Goal: Task Accomplishment & Management: Use online tool/utility

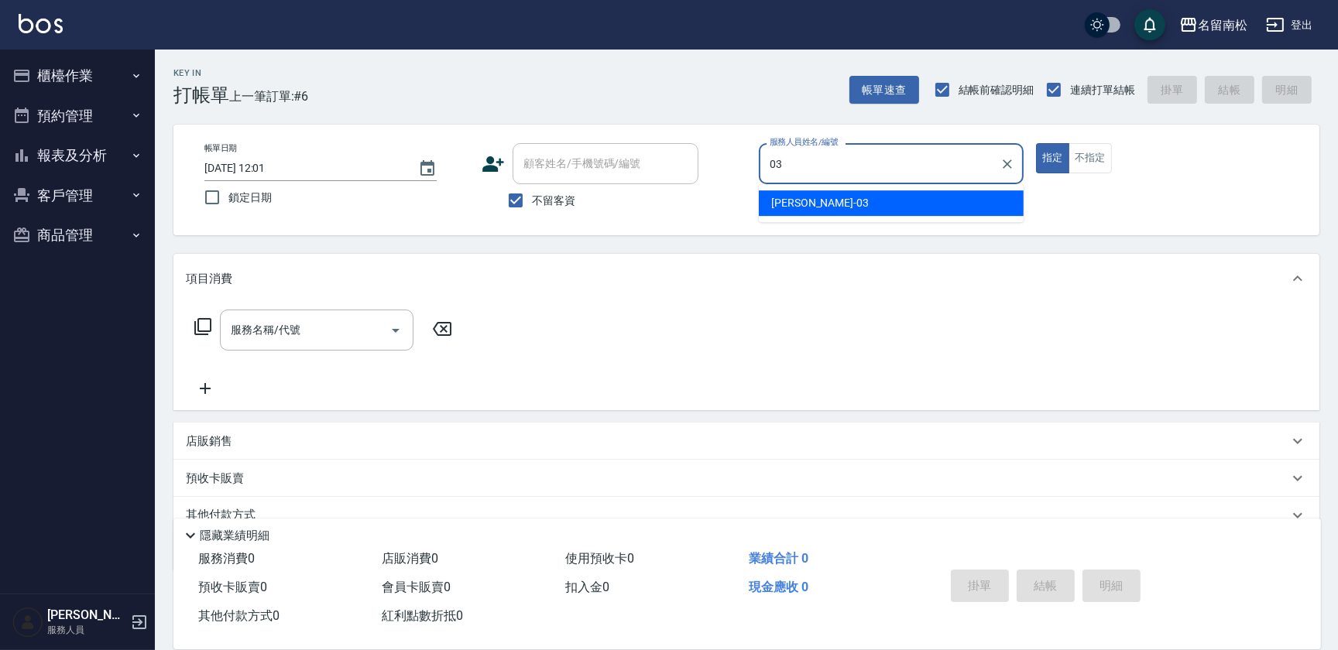
type input "[PERSON_NAME]-03"
type button "true"
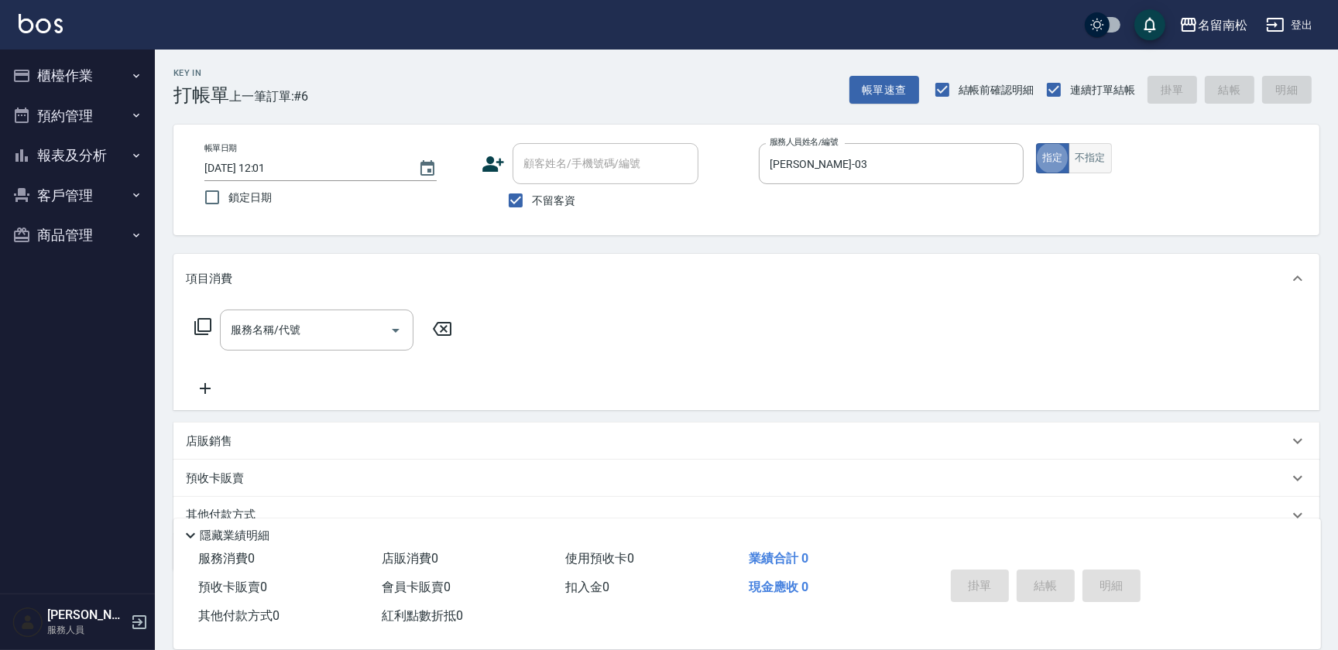
click at [1088, 160] on button "不指定" at bounding box center [1089, 158] width 43 height 30
click at [317, 340] on input "服務名稱/代號" at bounding box center [305, 330] width 156 height 27
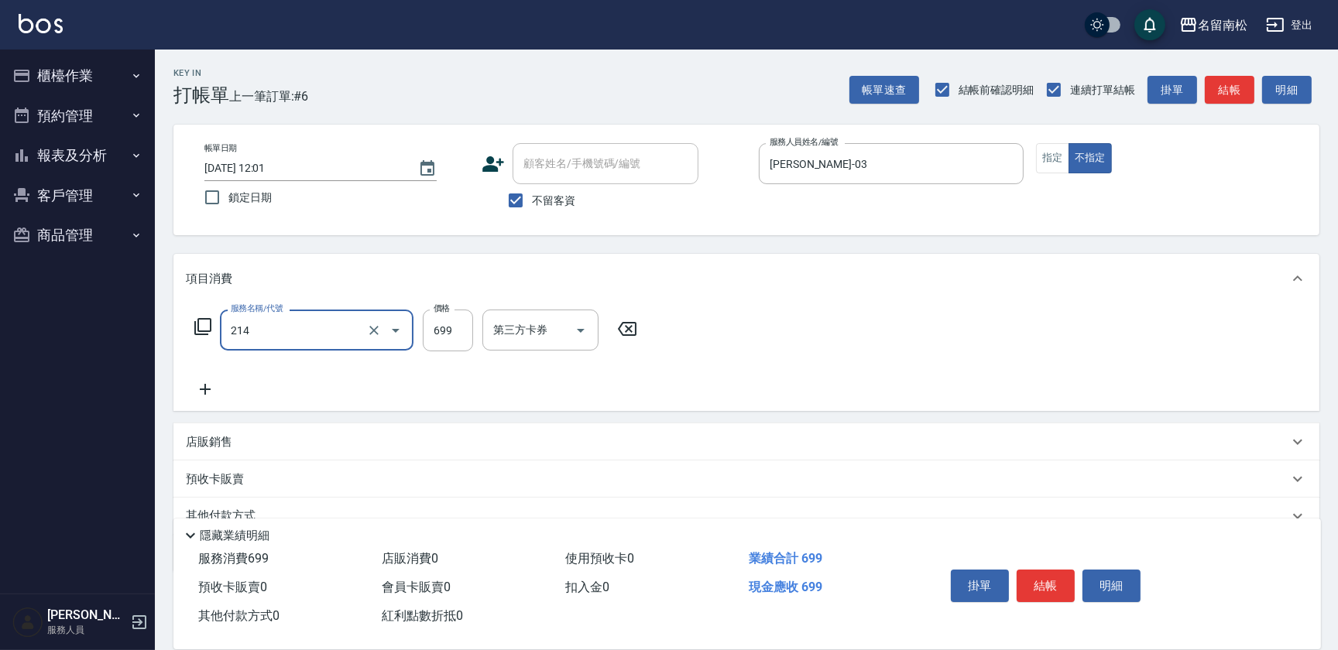
type input "滾珠洗髪699(214)"
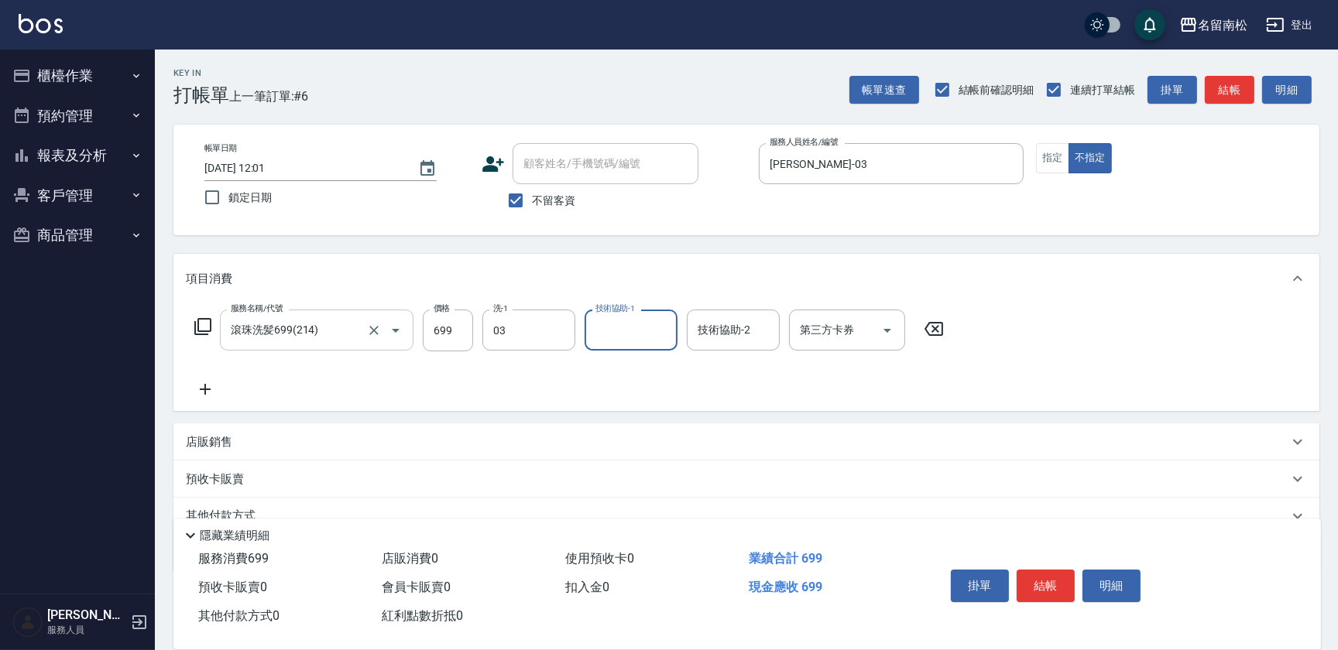
type input "[PERSON_NAME]-03"
click at [1053, 573] on button "結帳" at bounding box center [1045, 586] width 58 height 33
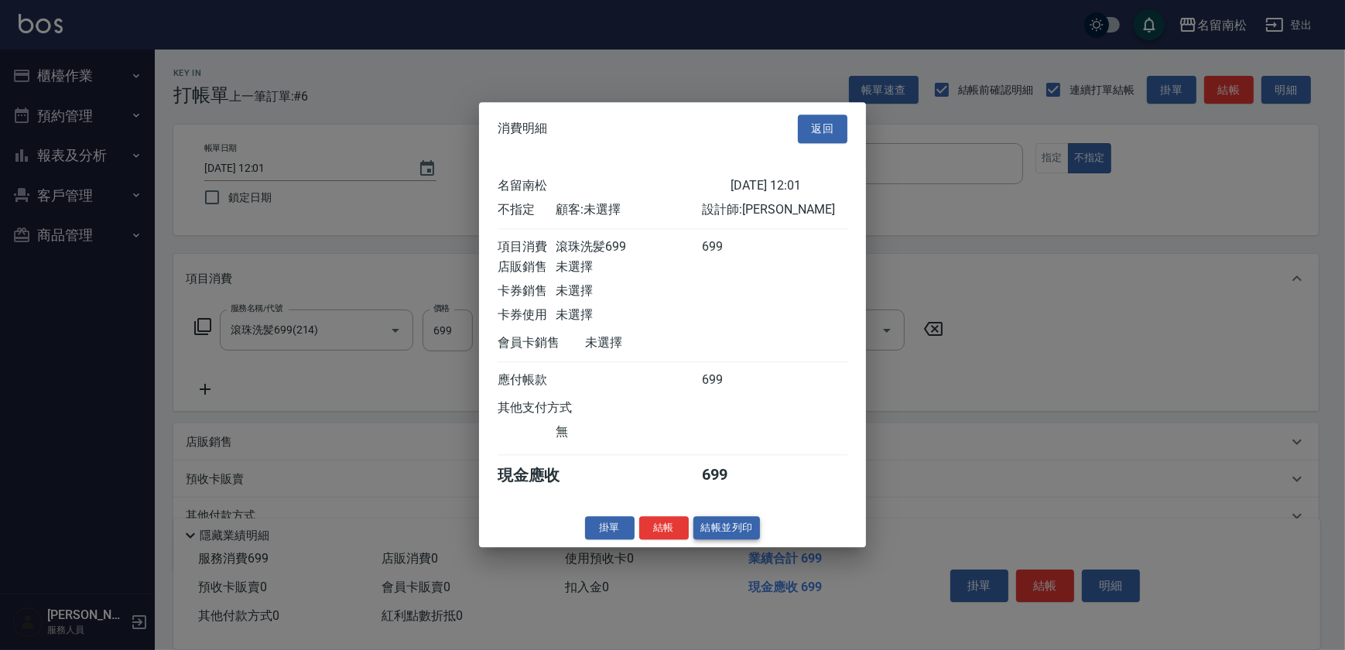
click at [728, 540] on button "結帳並列印" at bounding box center [727, 528] width 67 height 24
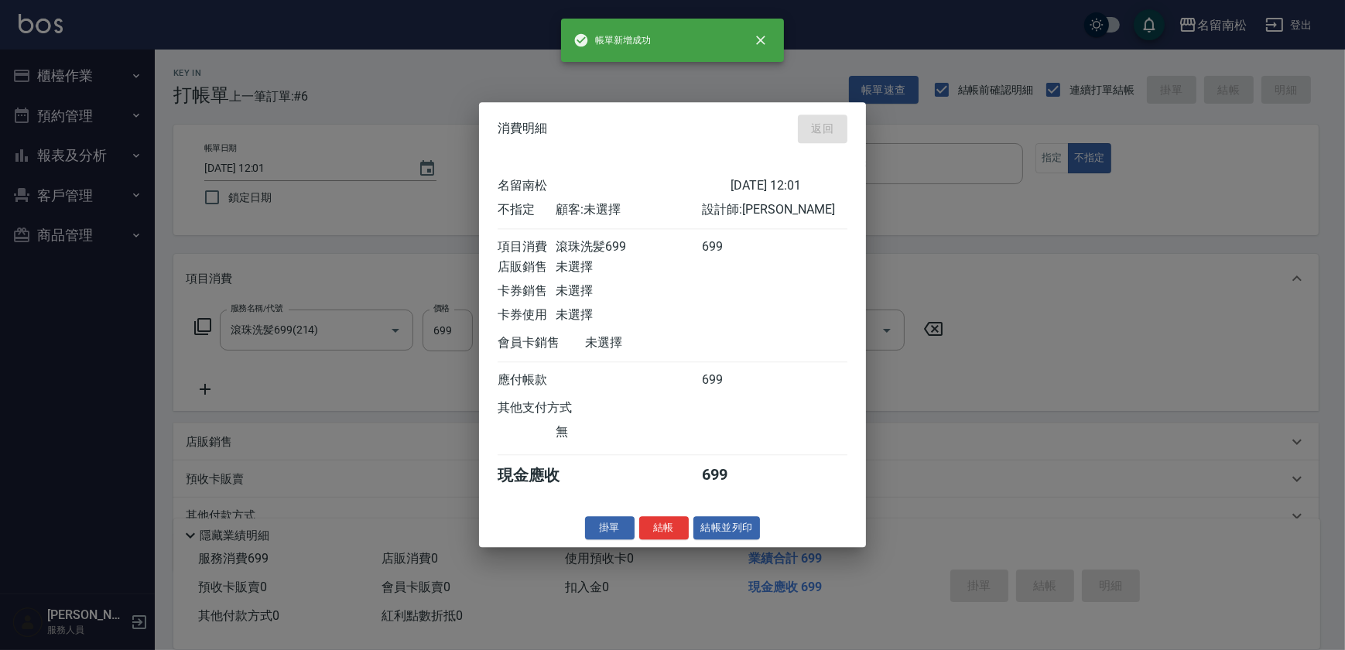
type input "[DATE] 14:06"
